Goal: Information Seeking & Learning: Understand process/instructions

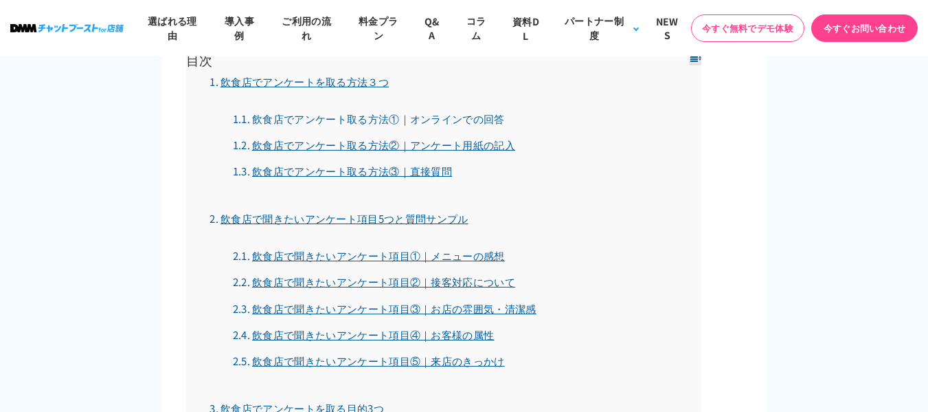
click at [324, 116] on link "飲食店でアンケート取る方法①｜オンラインでの回答" at bounding box center [369, 118] width 272 height 14
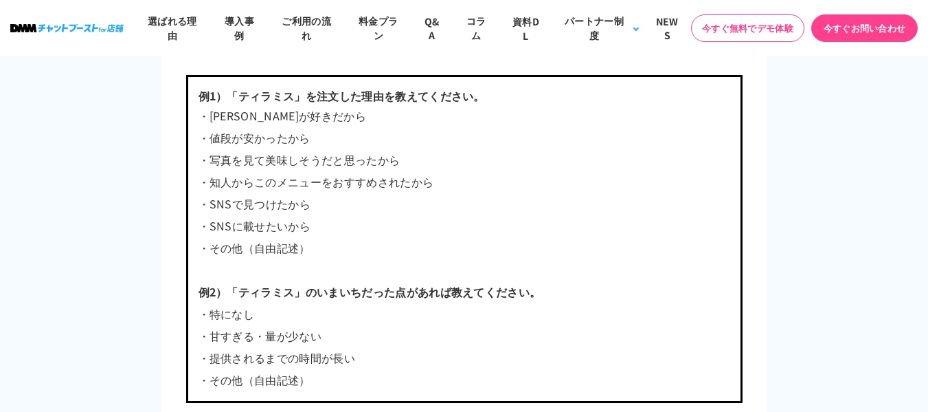
scroll to position [3412, 0]
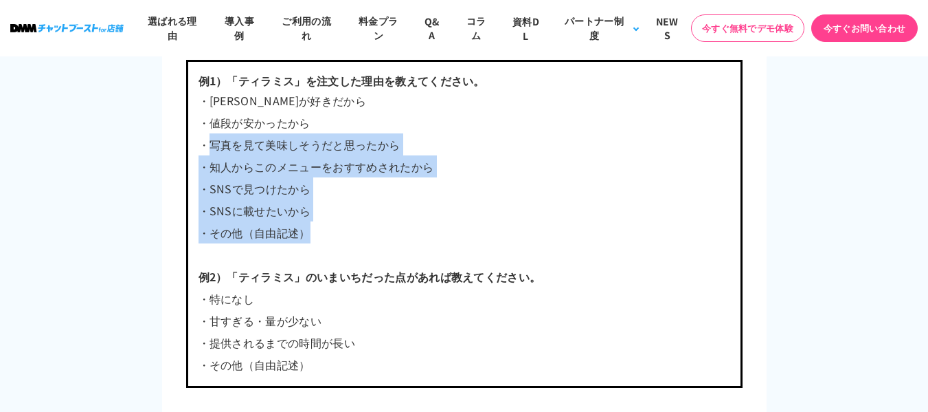
drag, startPoint x: 208, startPoint y: 142, endPoint x: 311, endPoint y: 223, distance: 131.1
click at [311, 223] on p "・[PERSON_NAME]が好きだから ・値段が安かったから ・写真を見て美味しそうだと思ったから ・知人からこのメニューをおすすめされたから ・SNSで見…" at bounding box center [465, 177] width 532 height 176
copy p "写真を見て美味しそうだと思ったから ・知人からこのメニューをおすすめされたから ・SNSで見つけたから ・SNSに載せたいから ・その他（自由記述）"
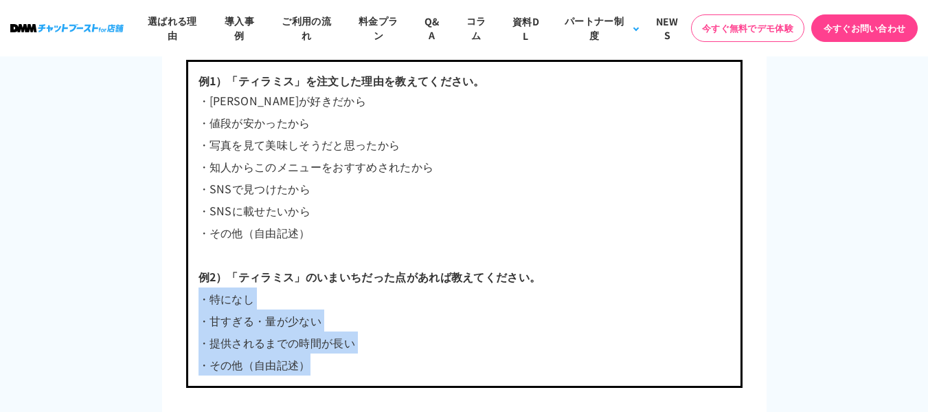
drag, startPoint x: 308, startPoint y: 368, endPoint x: 190, endPoint y: 297, distance: 137.4
click at [190, 297] on div "例1）「ティラミス」を注文した理由を教えてください。 ・ティラミスが好きだから ・値段が安かったから ・写真を見て美味しそうだと思ったから ・知人からこのメニ…" at bounding box center [464, 224] width 556 height 328
copy p "・特になし ・甘すぎる・量が少ない ・提供されるまでの時間が長い ・その他（自由記述）"
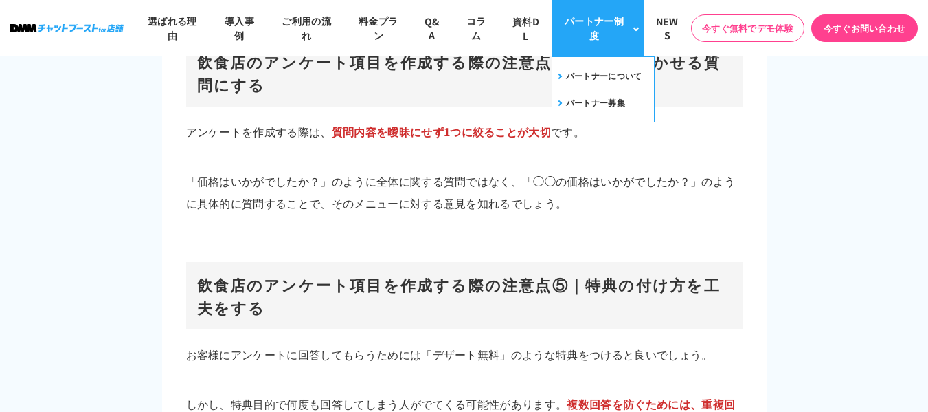
scroll to position [7328, 0]
